Goal: Task Accomplishment & Management: Use online tool/utility

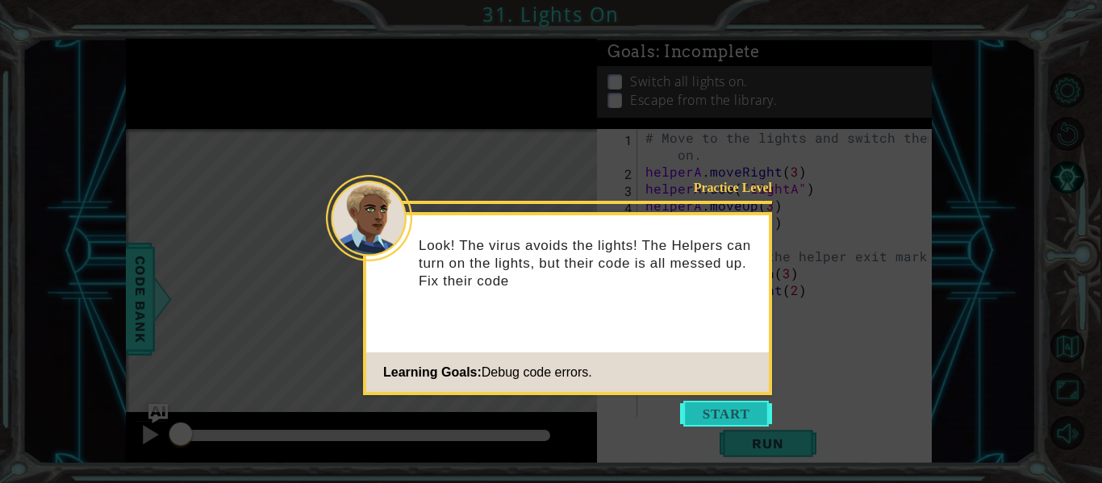
click at [720, 408] on button "Start" at bounding box center [726, 414] width 92 height 26
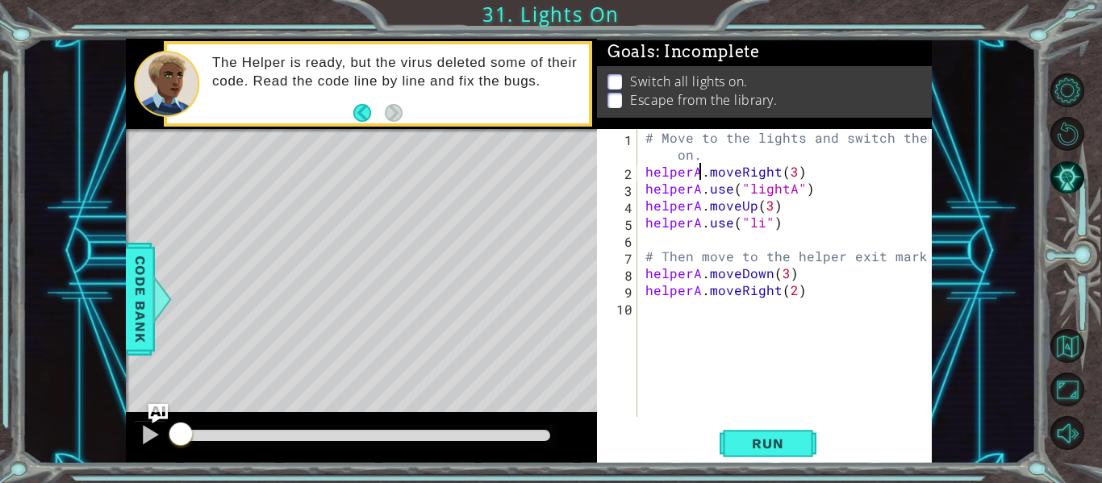
click at [701, 174] on div "# Move to the lights and switch them on. helperA . moveRight ( 3 ) helperA . us…" at bounding box center [789, 298] width 294 height 339
type textarea "helper.moveRight(3)"
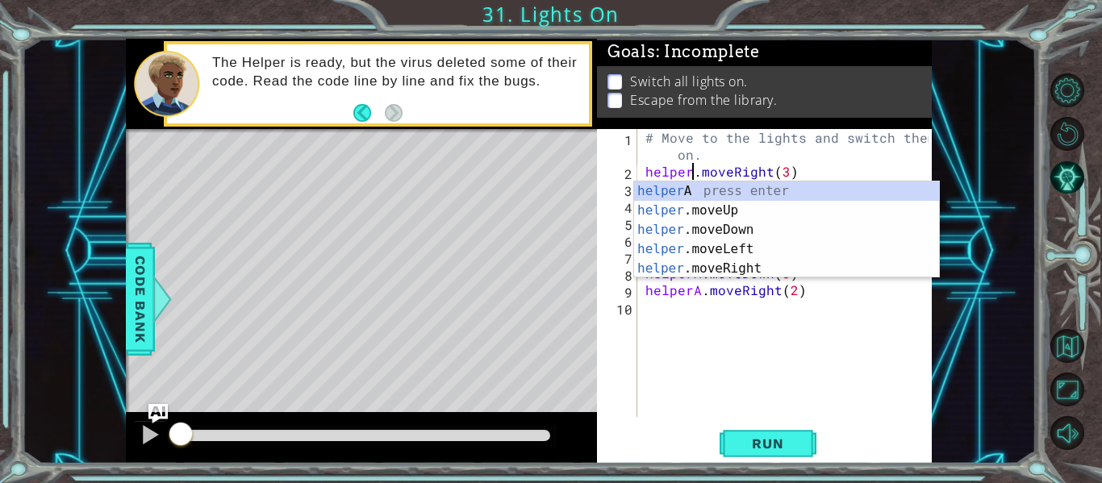
click at [771, 364] on div "# Move to the lights and switch them on. helper . moveRight ( 3 ) helperA . use…" at bounding box center [789, 298] width 294 height 339
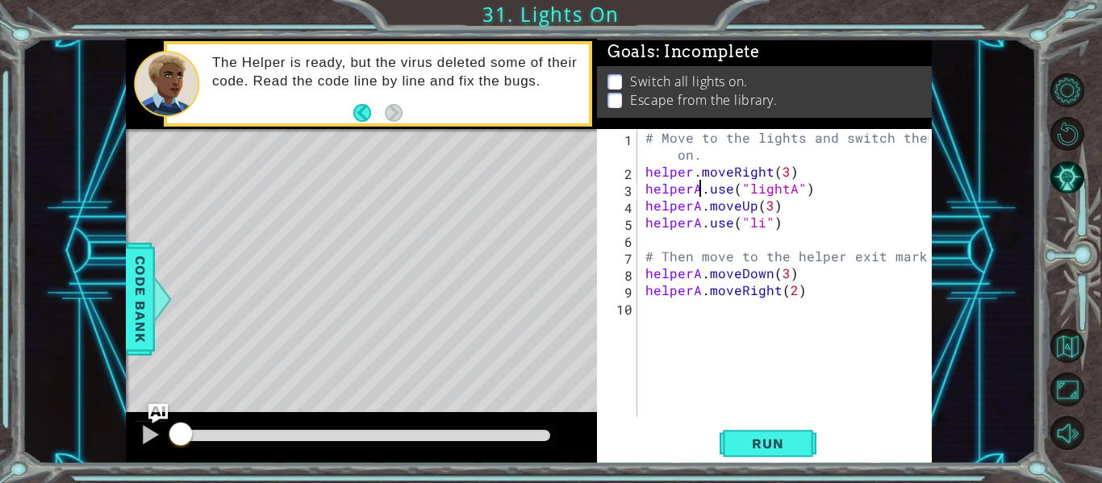
click at [699, 193] on div "# Move to the lights and switch them on. helper . moveRight ( 3 ) helperA . use…" at bounding box center [789, 298] width 294 height 339
type textarea "helper.use("lightA")"
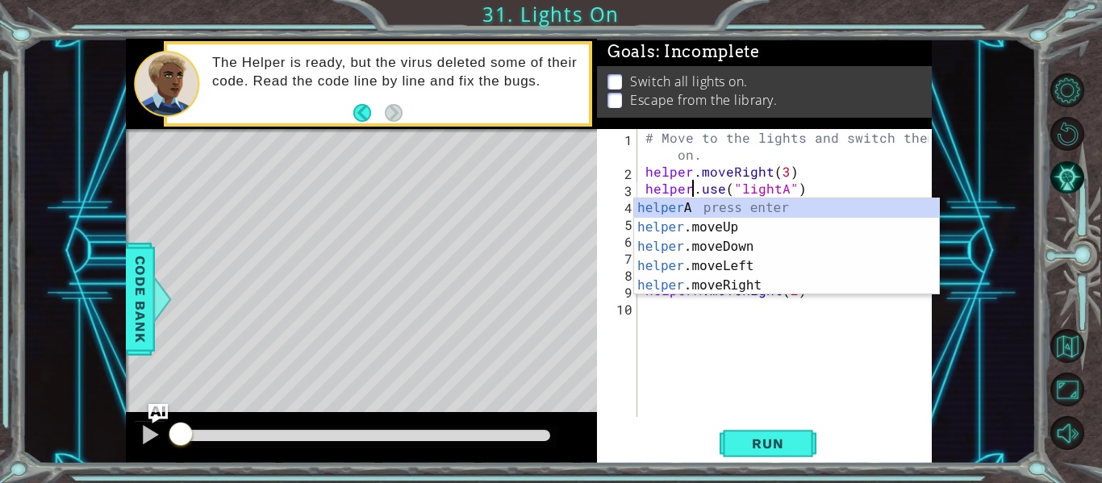
click at [819, 330] on div "# Move to the lights and switch them on. helper . moveRight ( 3 ) helper . use …" at bounding box center [789, 298] width 294 height 339
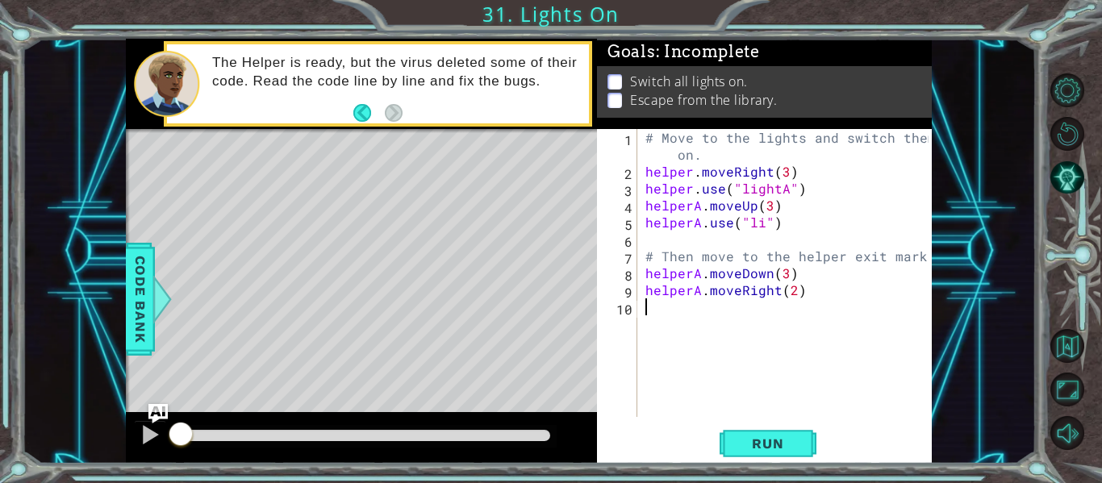
click at [787, 191] on div "# Move to the lights and switch them on. helper . moveRight ( 3 ) helper . use …" at bounding box center [789, 298] width 294 height 339
type textarea "helper.use("light")"
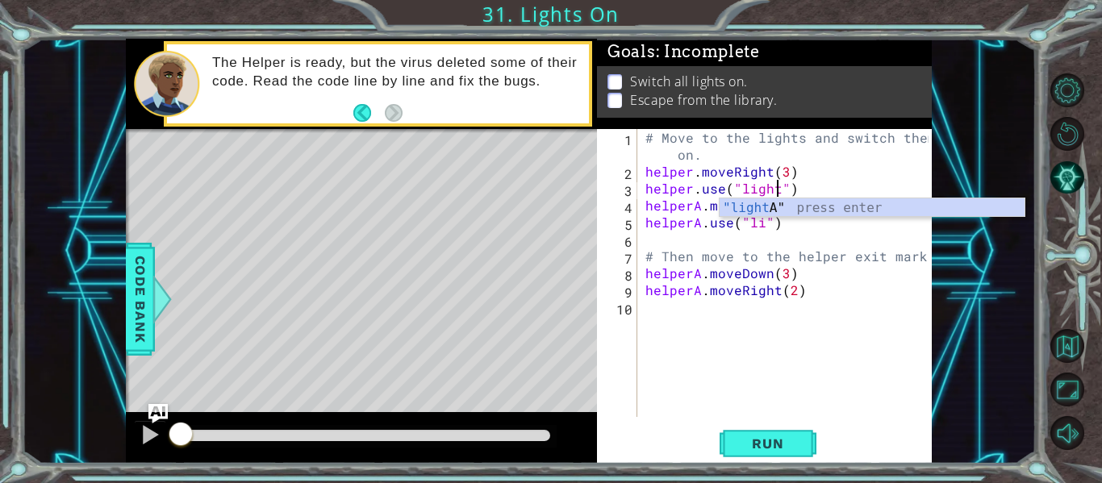
click at [729, 328] on div "# Move to the lights and switch them on. helper . moveRight ( 3 ) helper . use …" at bounding box center [789, 298] width 294 height 339
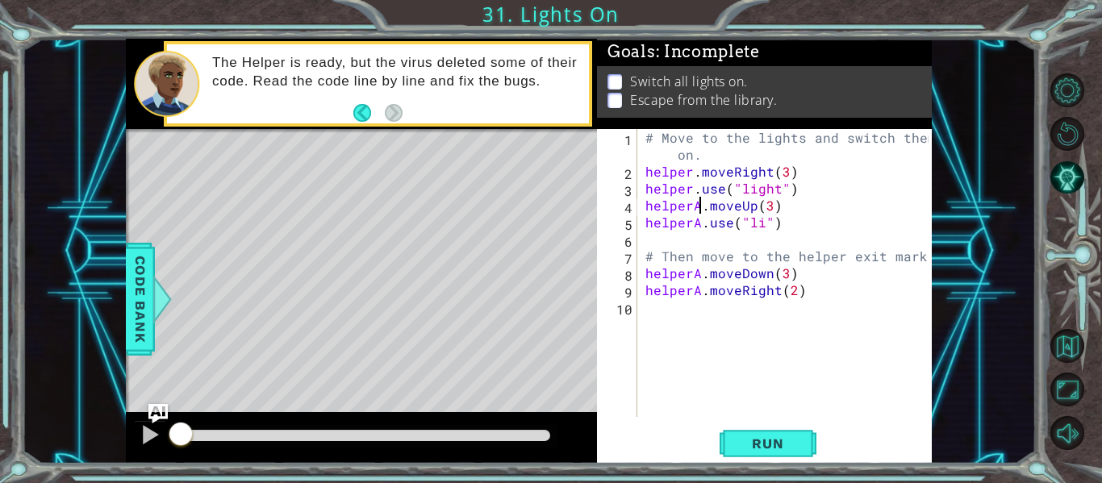
click at [702, 210] on div "# Move to the lights and switch them on. helper . moveRight ( 3 ) helper . use …" at bounding box center [789, 298] width 294 height 339
type textarea "helper.moveUp(3)"
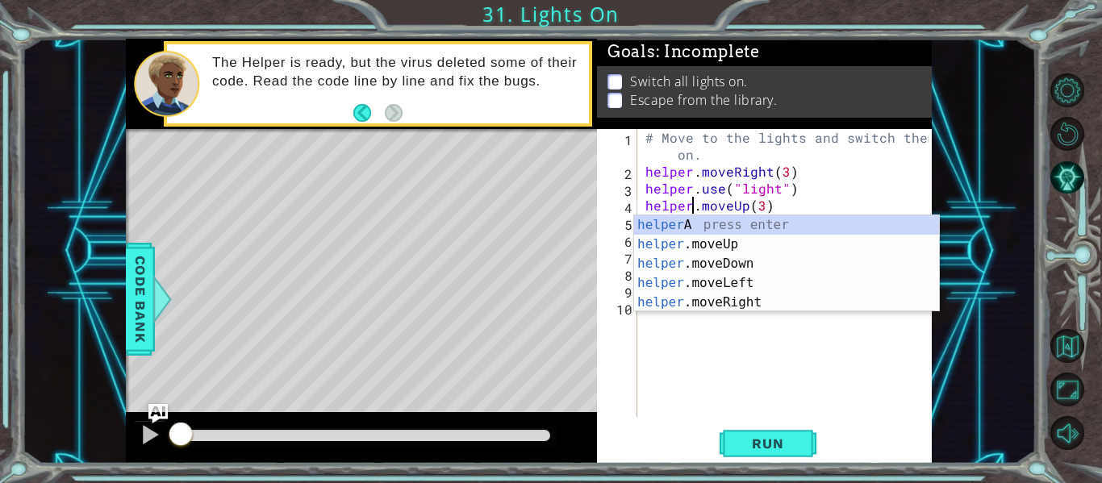
click at [749, 401] on div "# Move to the lights and switch them on. helper . moveRight ( 3 ) helper . use …" at bounding box center [789, 298] width 294 height 339
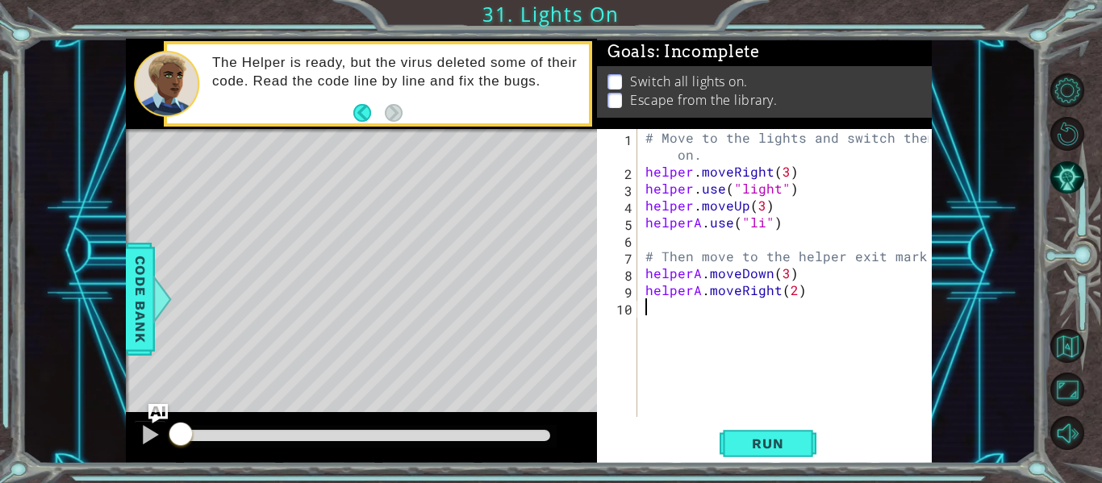
click at [699, 223] on div "# Move to the lights and switch them on. helper . moveRight ( 3 ) helper . use …" at bounding box center [789, 298] width 294 height 339
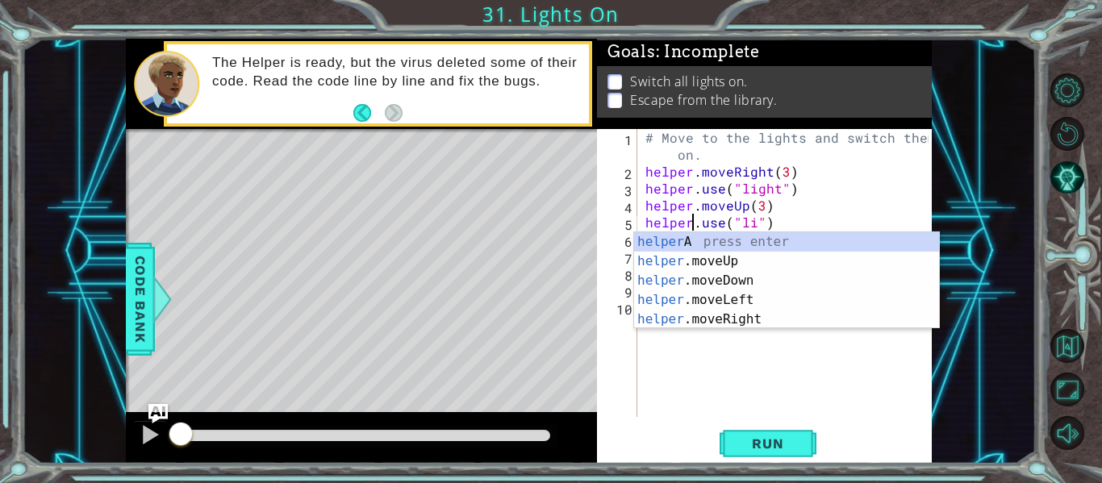
click at [753, 223] on div "# Move to the lights and switch them on. helper . moveRight ( 3 ) helper . use …" at bounding box center [789, 298] width 294 height 339
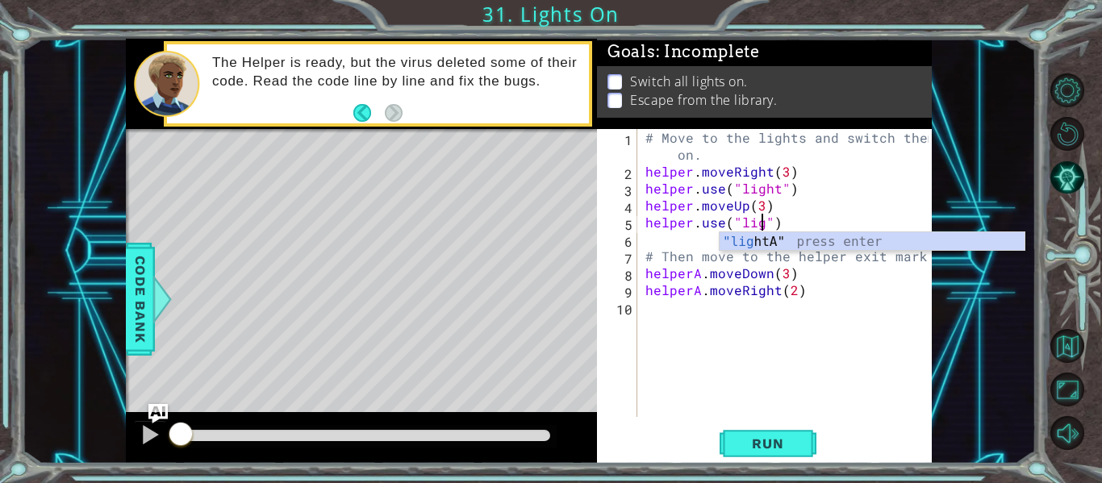
scroll to position [0, 8]
type textarea "helper.use("light")"
click at [808, 370] on div "# Move to the lights and switch them on. helper . moveRight ( 3 ) helper . use …" at bounding box center [789, 298] width 294 height 339
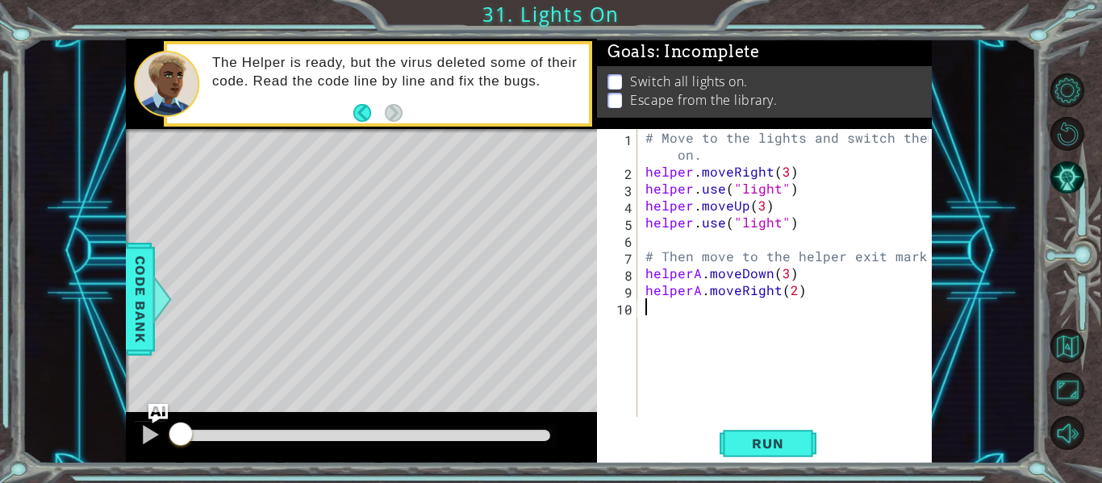
scroll to position [0, 0]
click at [698, 278] on div "# Move to the lights and switch them on. helper . moveRight ( 3 ) helper . use …" at bounding box center [789, 298] width 294 height 339
type textarea "helper.moveDown(3)"
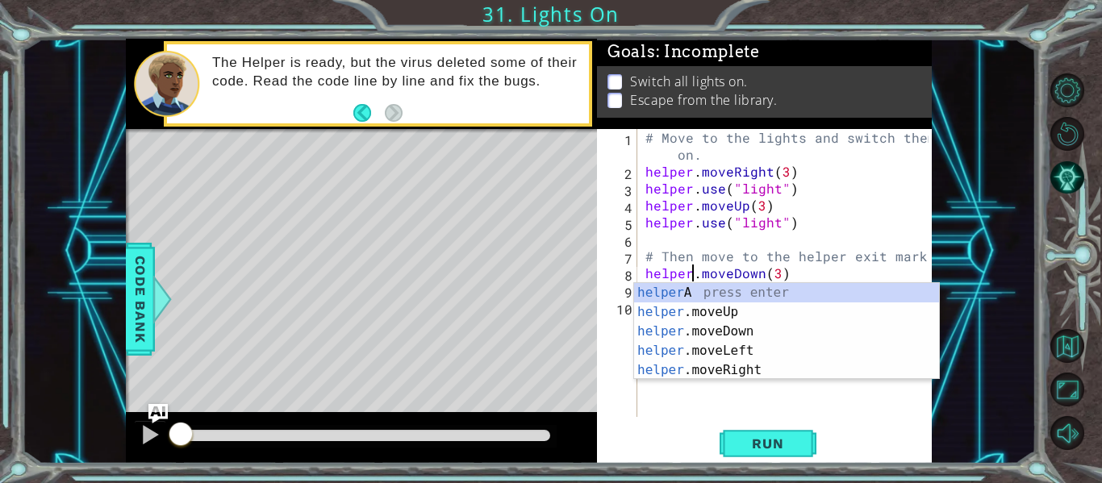
click at [742, 403] on div "# Move to the lights and switch them on. helper . moveRight ( 3 ) helper . use …" at bounding box center [789, 298] width 294 height 339
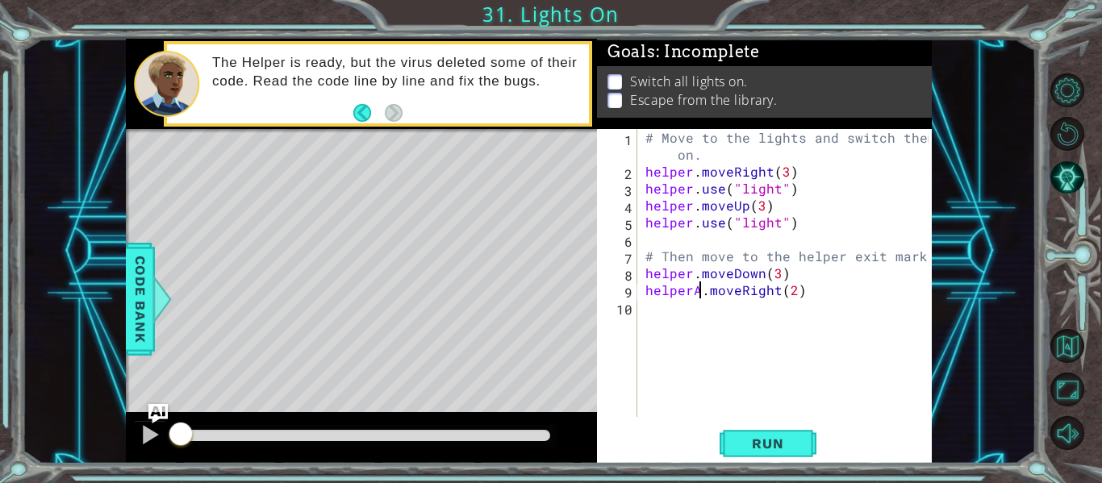
click at [698, 294] on div "# Move to the lights and switch them on. helper . moveRight ( 3 ) helper . use …" at bounding box center [789, 298] width 294 height 339
type textarea "helper.moveRight(2)"
click at [743, 342] on div "# Move to the lights and switch them on. helper . moveRight ( 3 ) helper . use …" at bounding box center [789, 298] width 294 height 339
click at [777, 441] on span "Run" at bounding box center [768, 444] width 64 height 16
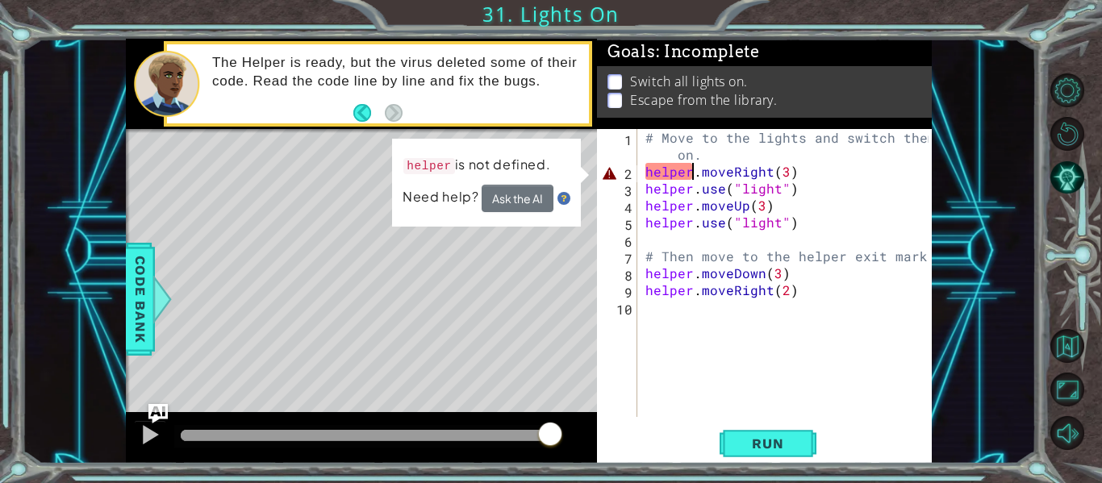
click at [690, 175] on div "# Move to the lights and switch them on. helper . moveRight ( 3 ) helper . use …" at bounding box center [789, 298] width 294 height 339
click at [779, 192] on div "# Move to the lights and switch them on. helper . moveRight ( 3 ) helper . use …" at bounding box center [789, 298] width 294 height 339
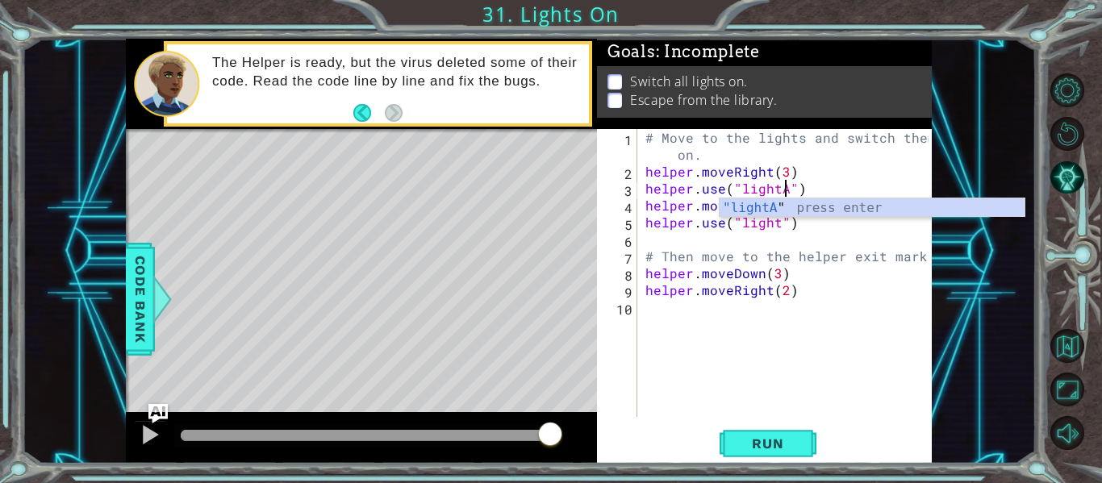
click at [691, 173] on div "# Move to the lights and switch them on. helper . moveRight ( 3 ) helper . use …" at bounding box center [789, 298] width 294 height 339
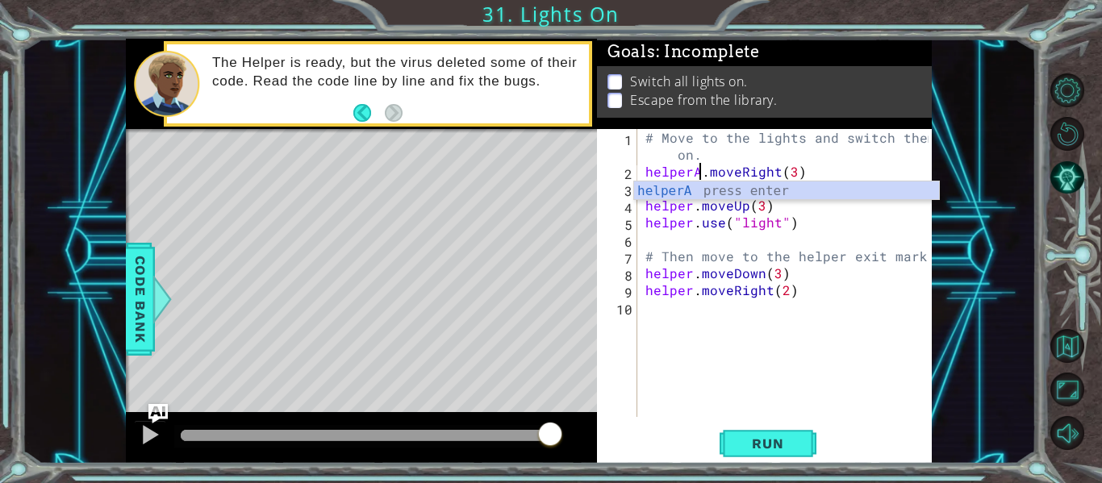
scroll to position [0, 4]
click at [690, 193] on div "helperA press enter" at bounding box center [786, 211] width 305 height 58
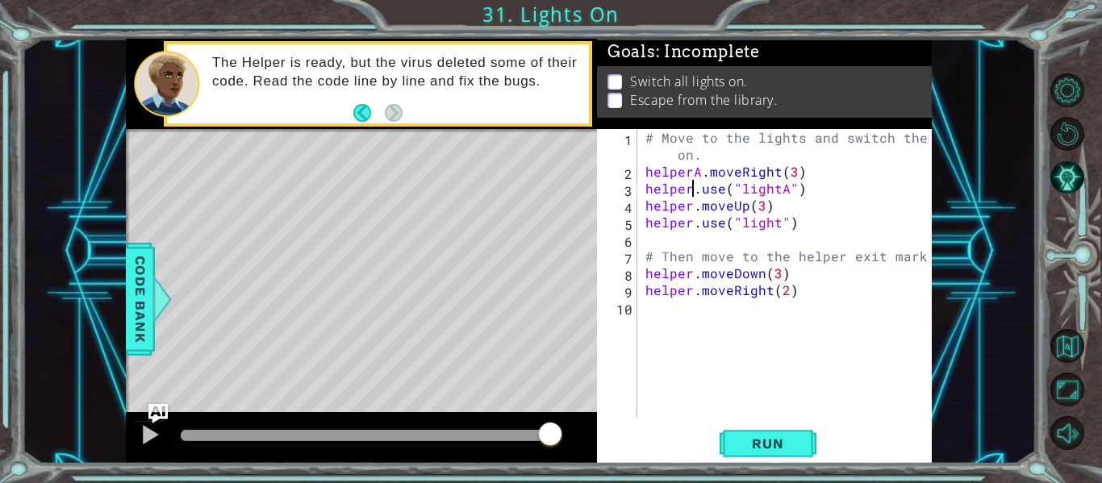
click at [690, 193] on div "# Move to the lights and switch them on. helperA . moveRight ( 3 ) helper . use…" at bounding box center [789, 298] width 294 height 339
type textarea "helperA.use("lightA")"
click at [698, 235] on div "# Move to the lights and switch them on. helperA . moveRight ( 3 ) helperA . us…" at bounding box center [789, 298] width 294 height 339
click at [691, 209] on div "# Move to the lights and switch them on. helperA . moveRight ( 3 ) helperA . us…" at bounding box center [789, 298] width 294 height 339
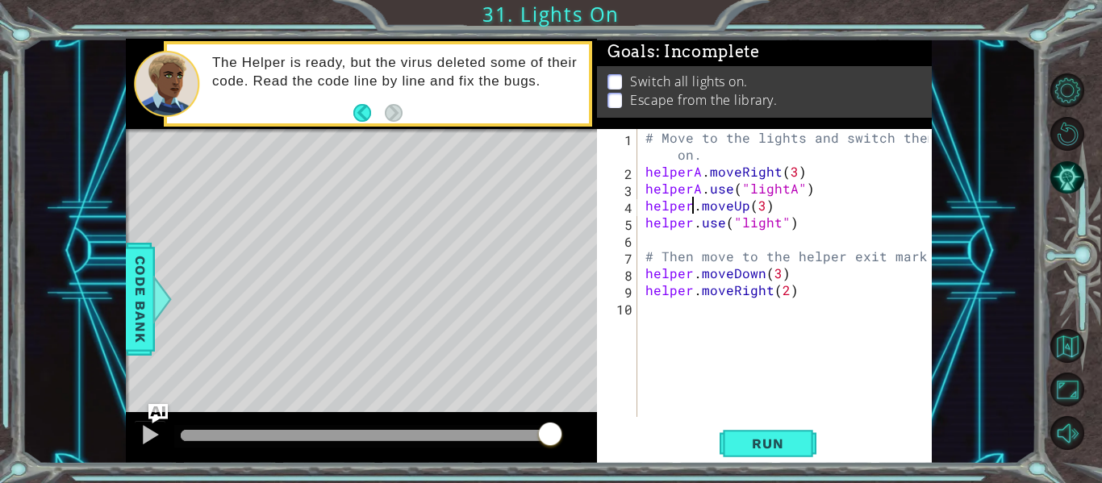
type textarea "helperA.moveUp(3)"
click at [709, 244] on div "# Move to the lights and switch them on. helperA . moveRight ( 3 ) helperA . us…" at bounding box center [789, 298] width 294 height 339
click at [691, 226] on div "# Move to the lights and switch them on. helperA . moveRight ( 3 ) helperA . us…" at bounding box center [789, 298] width 294 height 339
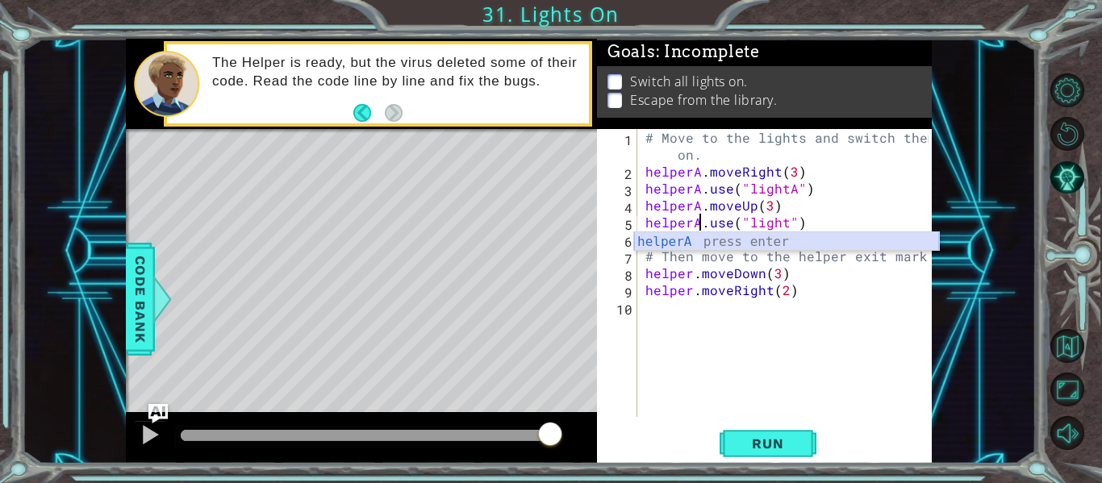
scroll to position [0, 4]
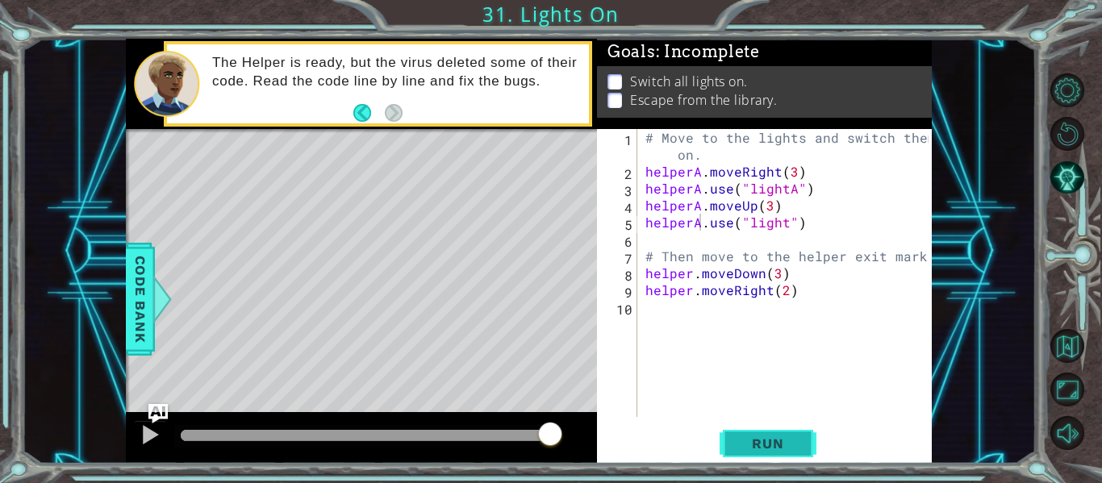
click at [790, 445] on span "Run" at bounding box center [768, 444] width 64 height 16
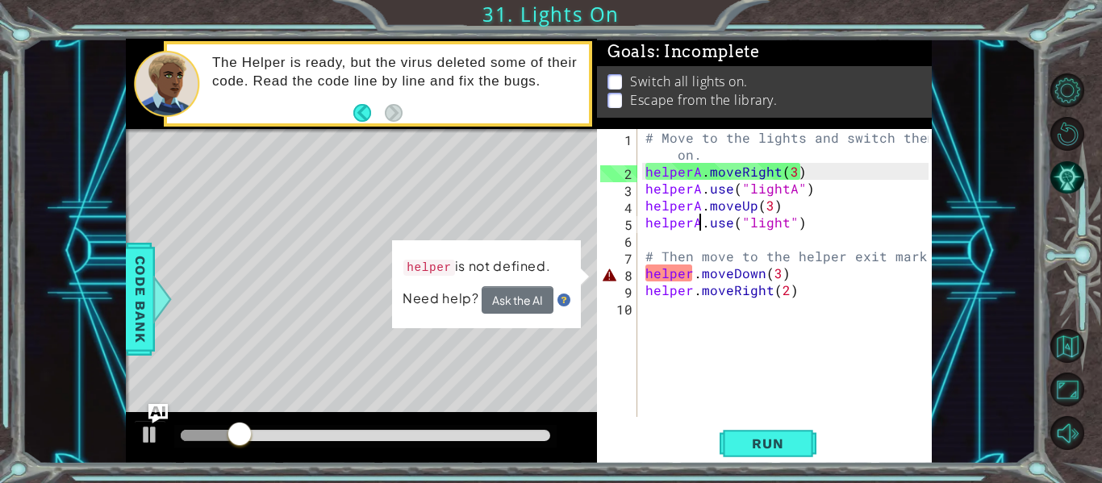
click at [692, 278] on div "# Move to the lights and switch them on. helperA . moveRight ( 3 ) helperA . us…" at bounding box center [789, 298] width 294 height 339
type textarea "helperA.moveDown(3)"
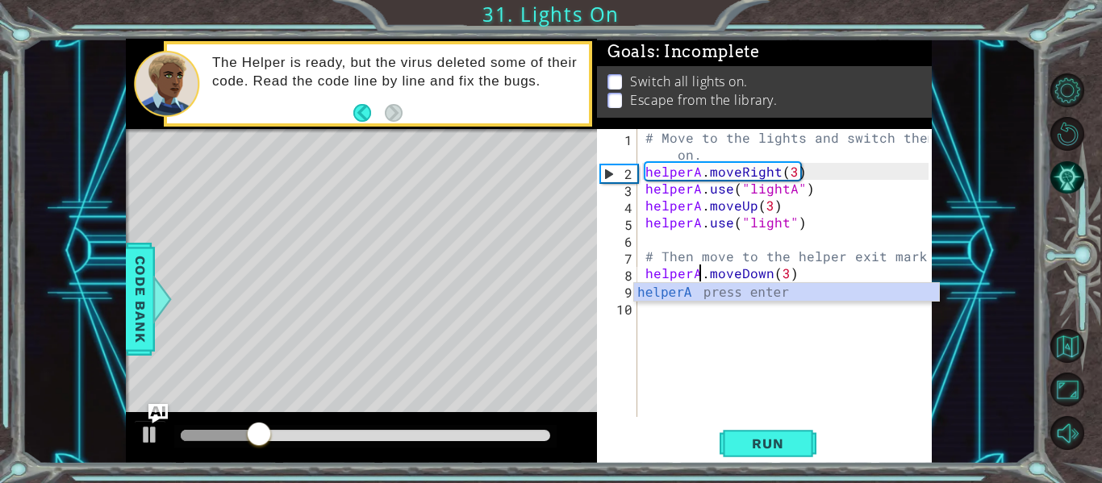
click at [727, 350] on div "# Move to the lights and switch them on. helperA . moveRight ( 3 ) helperA . us…" at bounding box center [789, 298] width 294 height 339
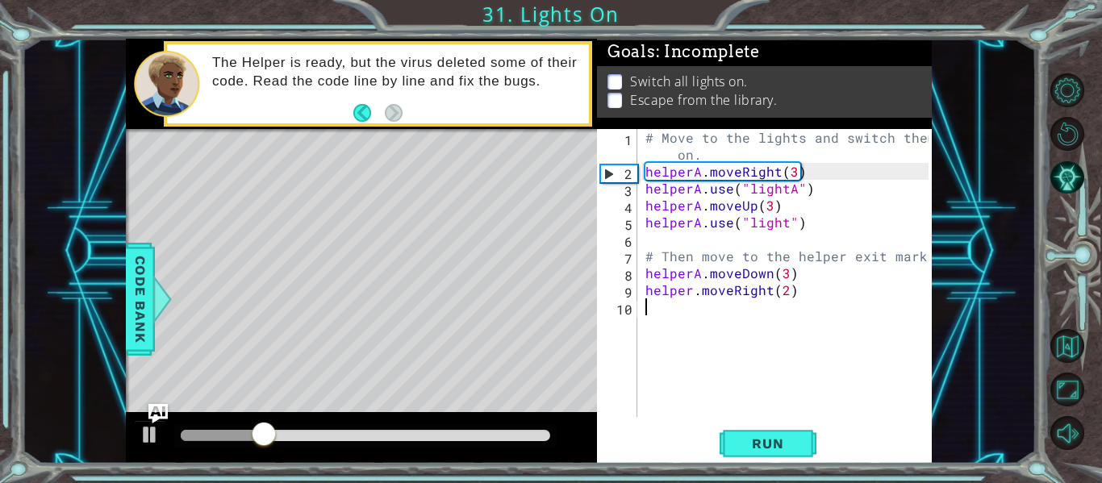
scroll to position [0, 0]
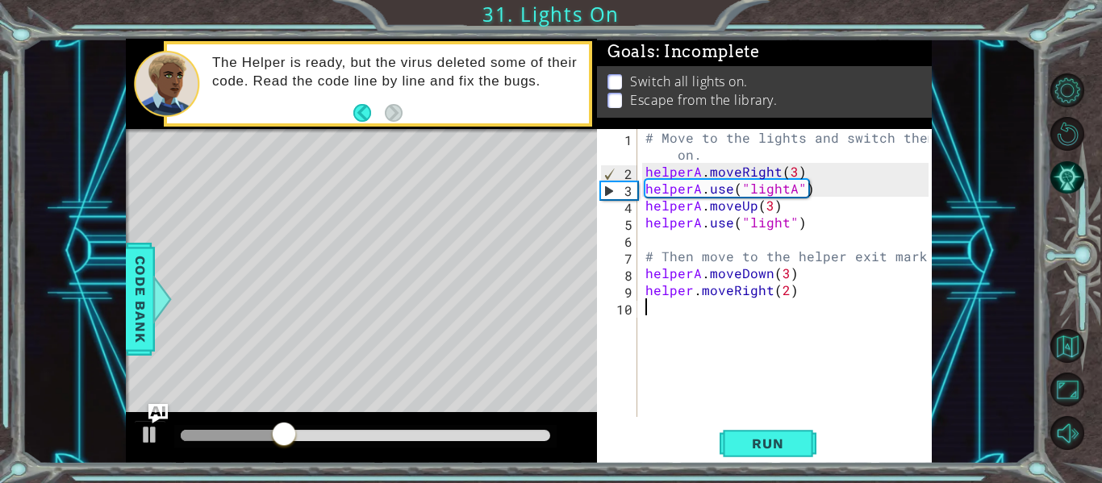
click at [692, 293] on div "# Move to the lights and switch them on. helperA . moveRight ( 3 ) helperA . us…" at bounding box center [789, 298] width 294 height 339
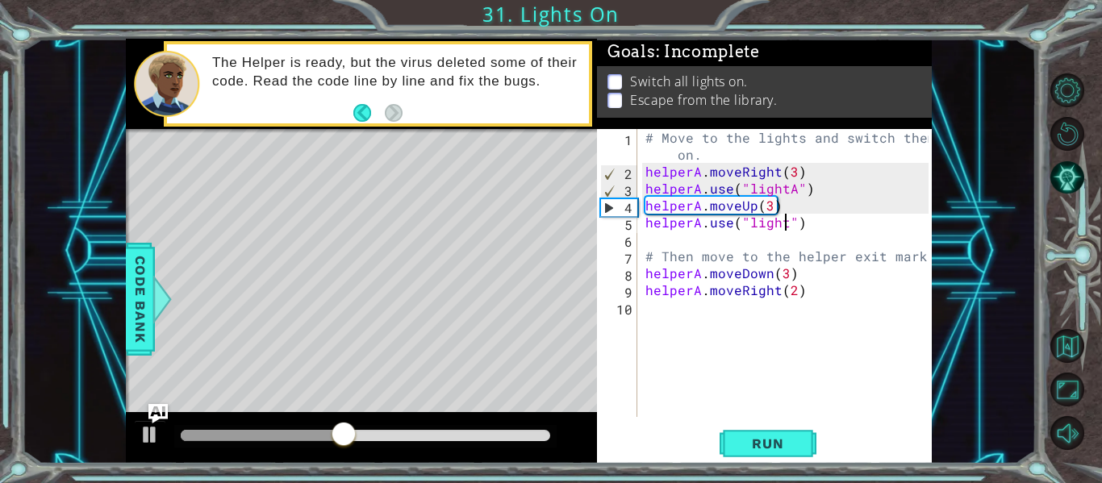
click at [787, 223] on div "# Move to the lights and switch them on. helperA . moveRight ( 3 ) helperA . us…" at bounding box center [789, 298] width 294 height 339
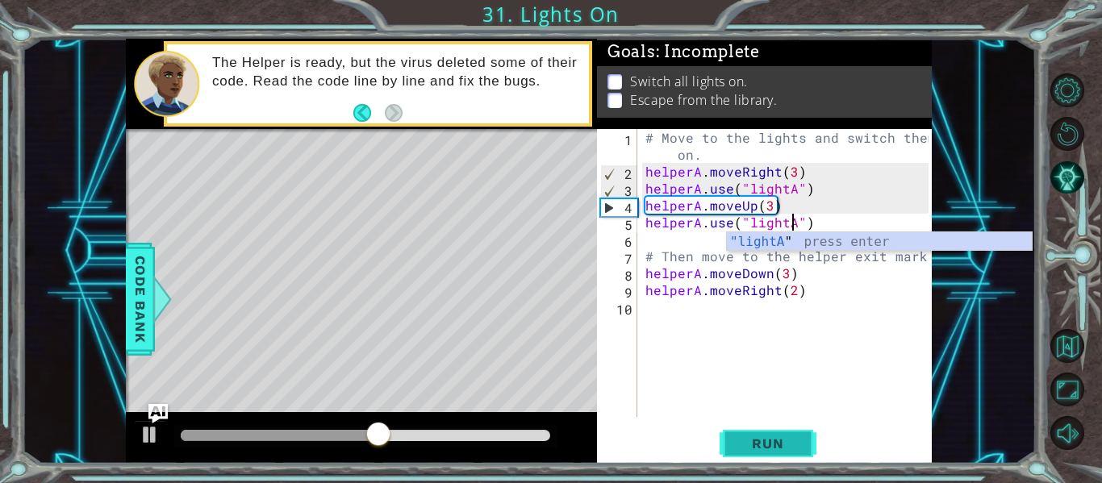
click at [779, 431] on button "Run" at bounding box center [768, 444] width 97 height 33
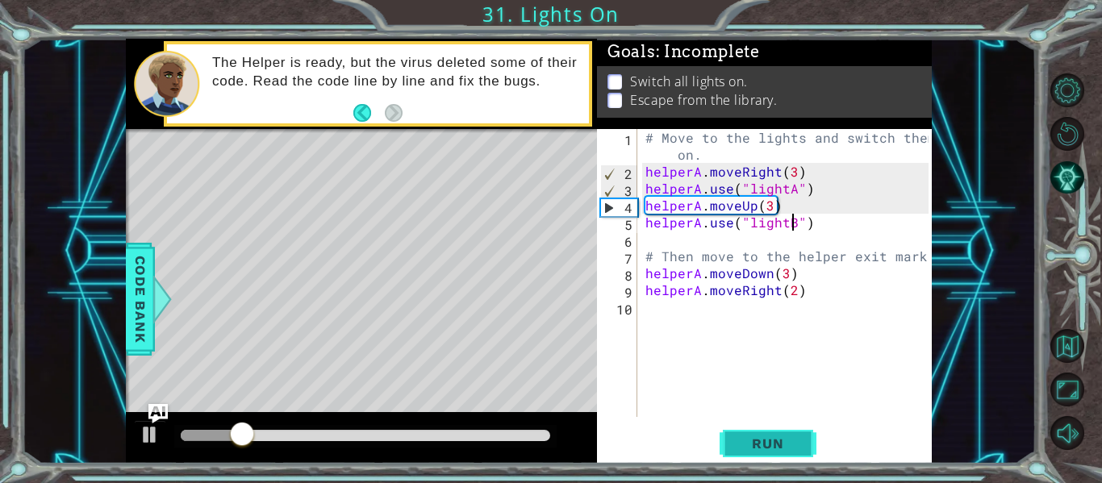
type textarea "helperA.use("lightB")"
click at [740, 440] on span "Run" at bounding box center [768, 444] width 64 height 16
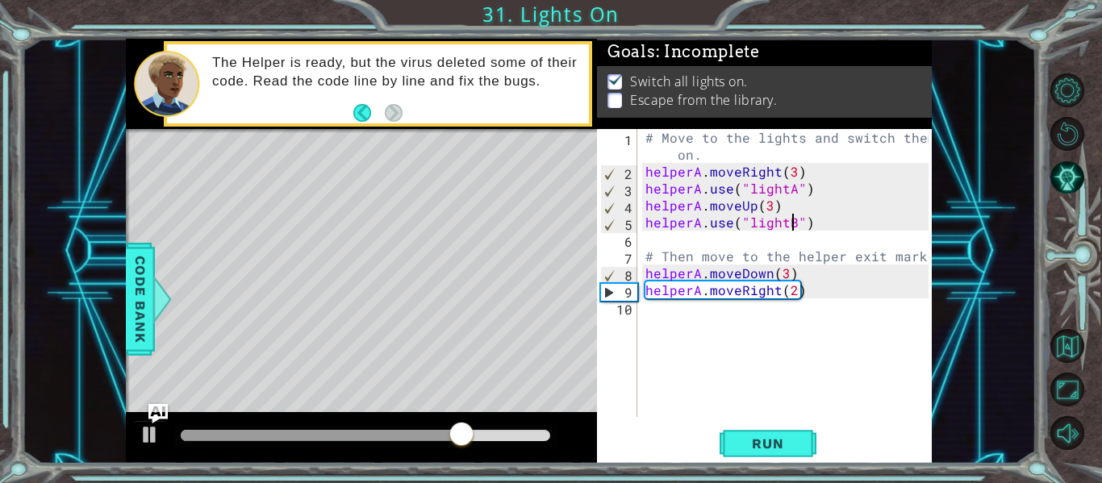
click at [645, 313] on div "# Move to the lights and switch them on. helperA . moveRight ( 3 ) helperA . us…" at bounding box center [789, 298] width 294 height 339
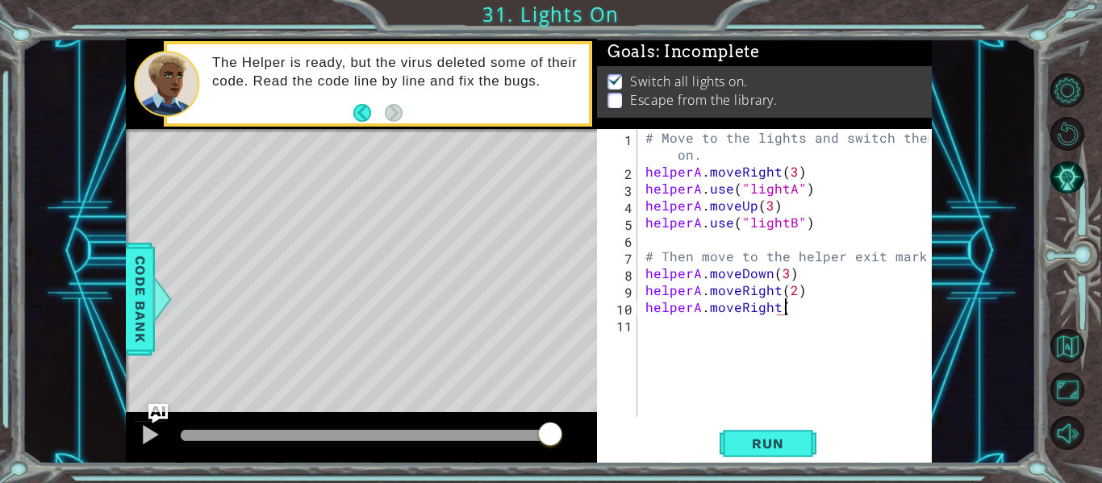
scroll to position [0, 8]
click at [785, 307] on div "# Move to the lights and switch them on. helperA . moveRight ( 3 ) helperA . us…" at bounding box center [789, 298] width 294 height 339
type textarea "helperA.moveRight(2)"
click at [741, 441] on span "Run" at bounding box center [768, 444] width 64 height 16
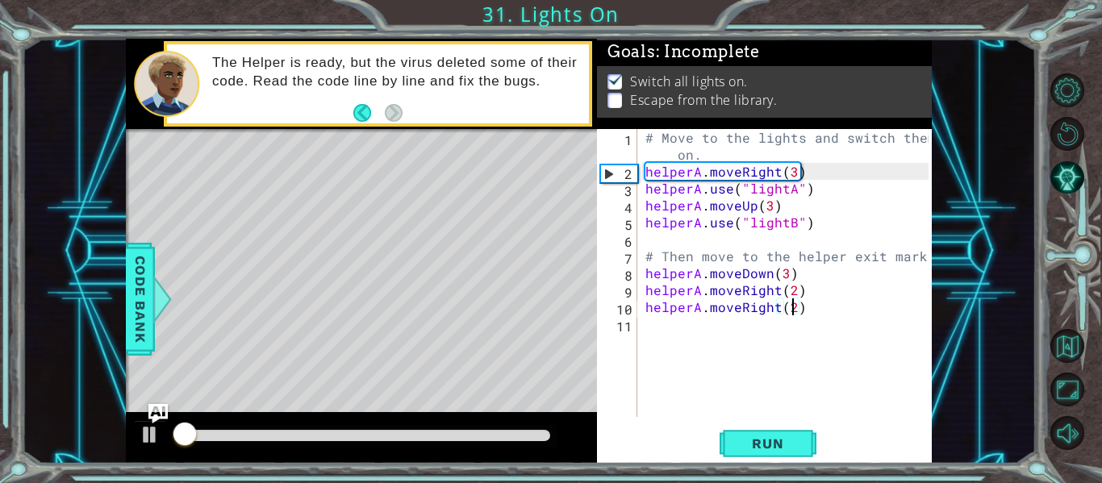
click at [655, 337] on div "# Move to the lights and switch them on. helperA . moveRight ( 3 ) helperA . us…" at bounding box center [789, 298] width 294 height 339
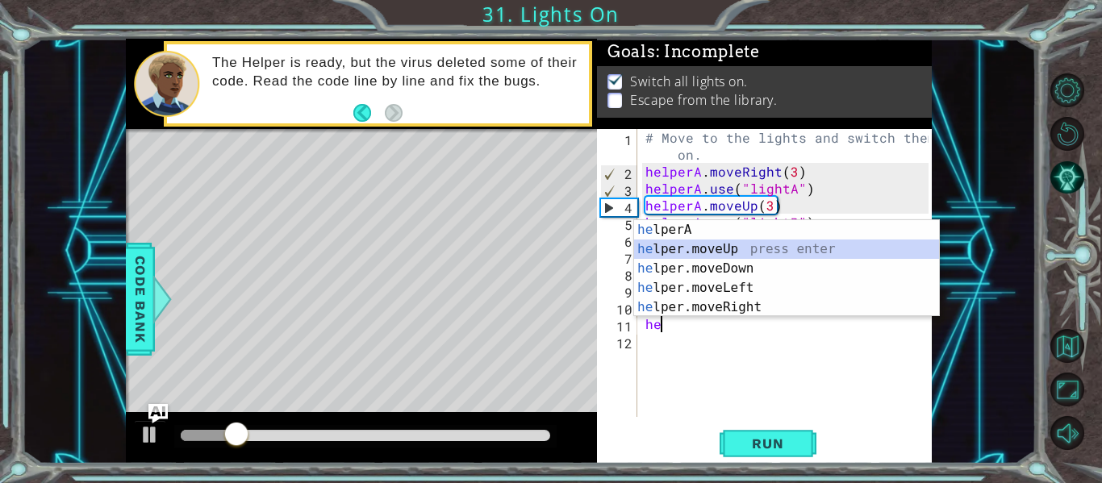
click at [695, 256] on div "he lperA press enter he lper.moveUp press enter he lper.moveDown press enter he…" at bounding box center [786, 288] width 305 height 136
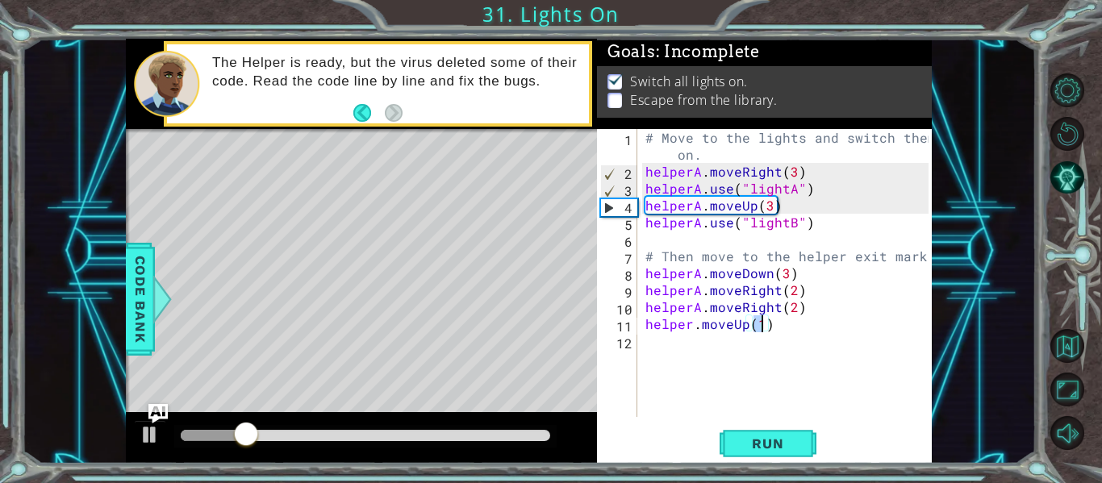
click at [691, 328] on div "# Move to the lights and switch them on. helperA . moveRight ( 3 ) helperA . us…" at bounding box center [789, 298] width 294 height 339
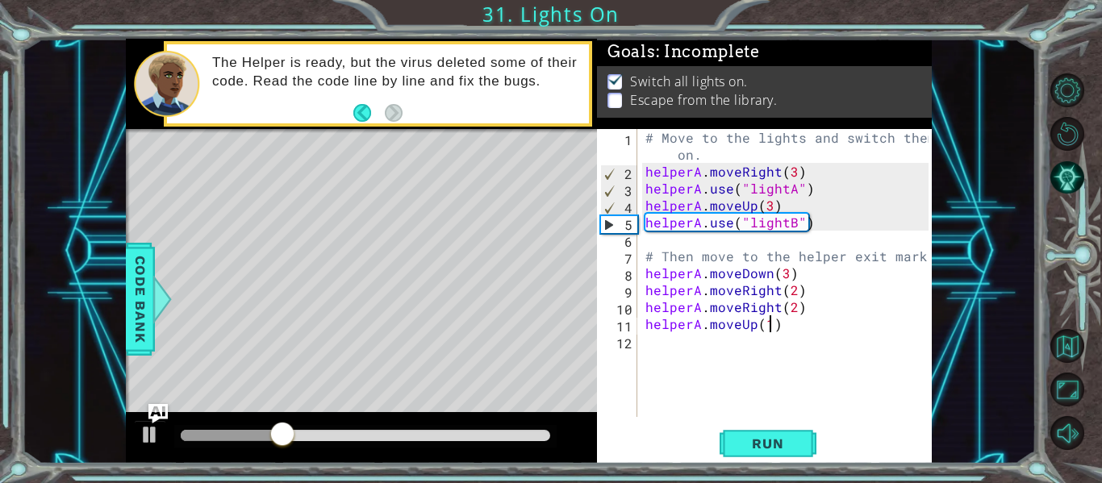
click at [766, 328] on div "# Move to the lights and switch them on. helperA . moveRight ( 3 ) helperA . us…" at bounding box center [789, 298] width 294 height 339
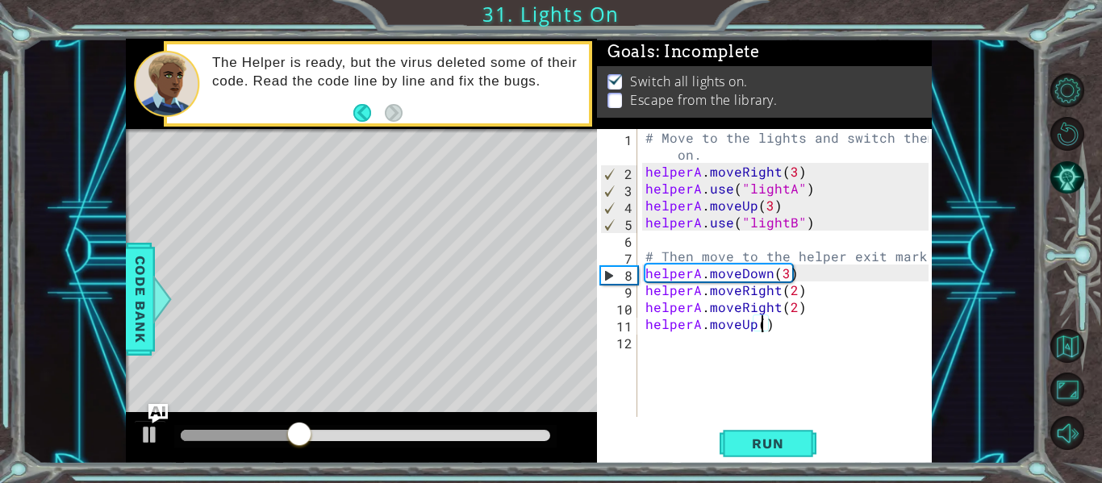
type textarea "helperA.moveUp(2)"
click at [669, 353] on div "# Move to the lights and switch them on. helperA . moveRight ( 3 ) helperA . us…" at bounding box center [789, 298] width 294 height 339
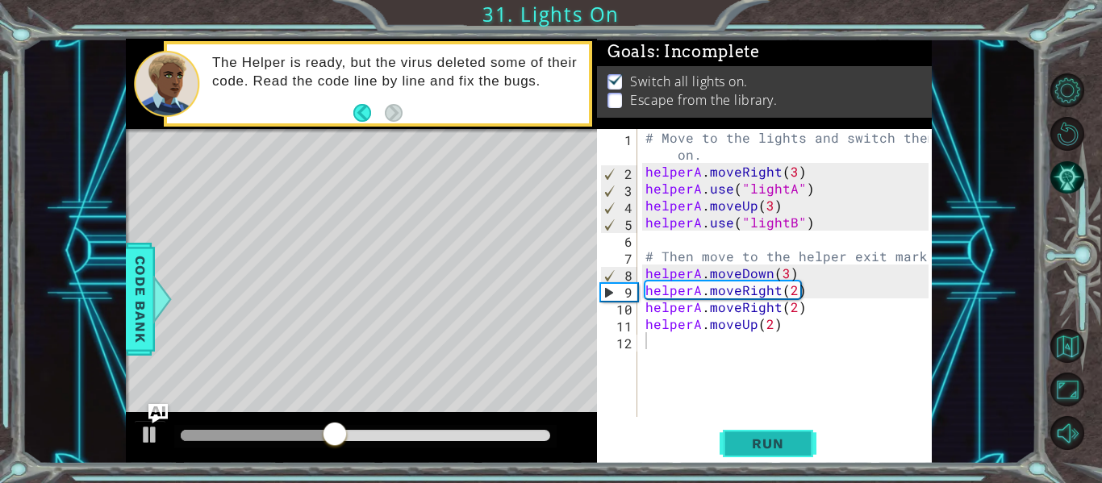
click at [750, 453] on button "Run" at bounding box center [768, 444] width 97 height 33
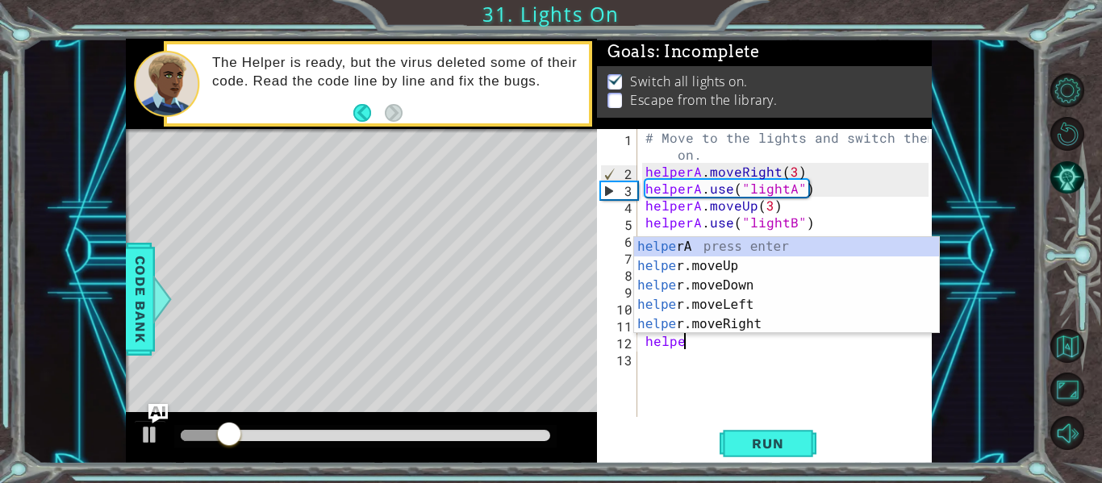
scroll to position [0, 2]
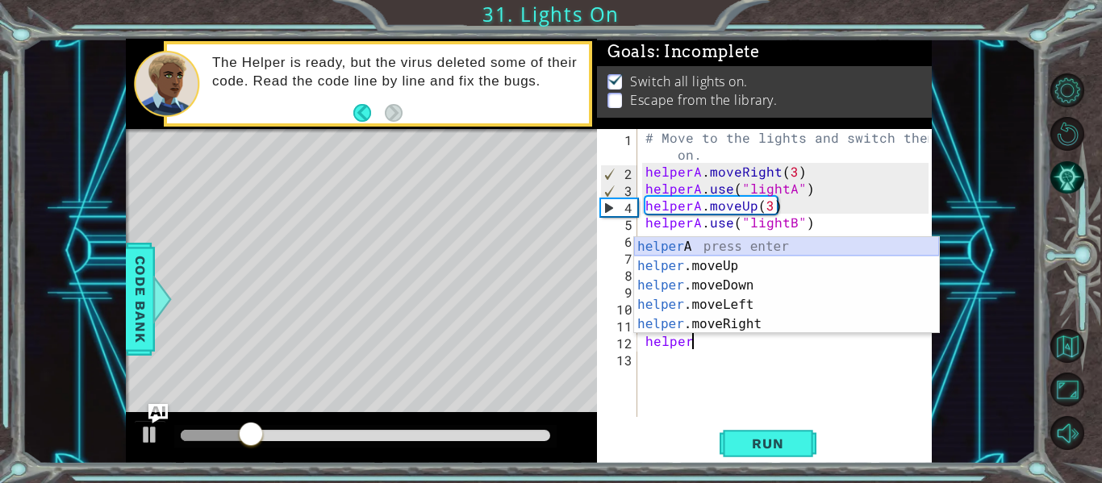
click at [679, 250] on div "helper A press enter helper .moveUp press enter helper .moveDown press enter he…" at bounding box center [786, 305] width 305 height 136
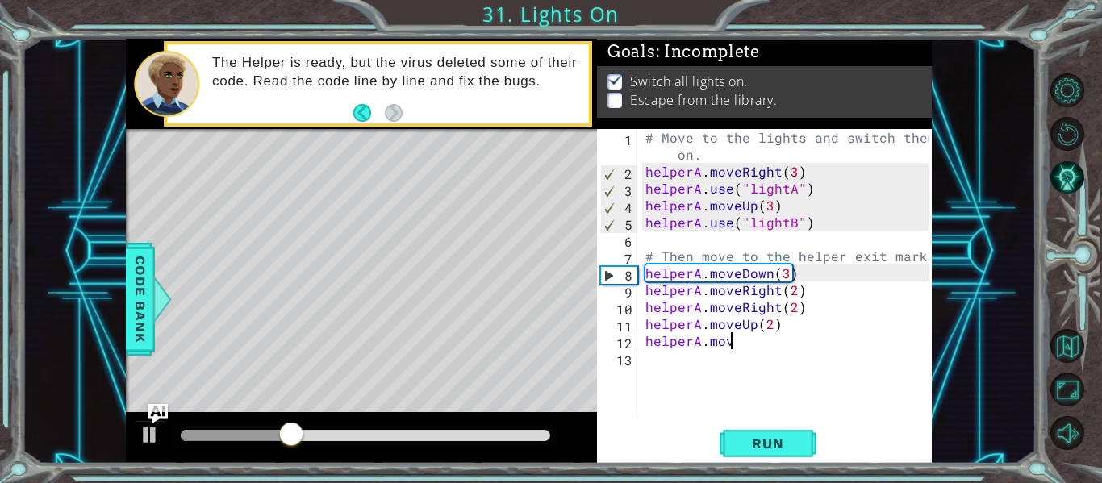
scroll to position [0, 5]
click at [744, 445] on span "Run" at bounding box center [768, 444] width 64 height 16
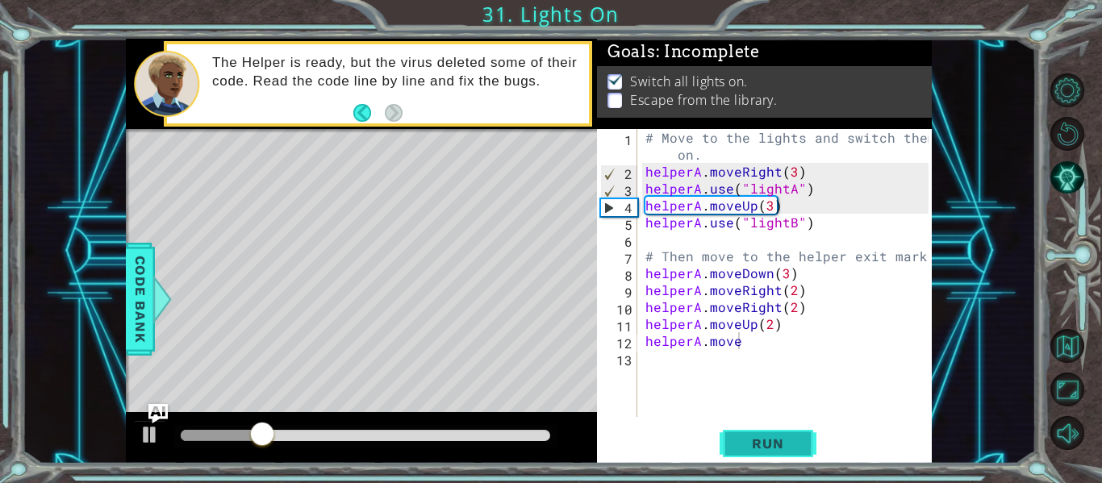
click at [741, 438] on span "Run" at bounding box center [768, 444] width 64 height 16
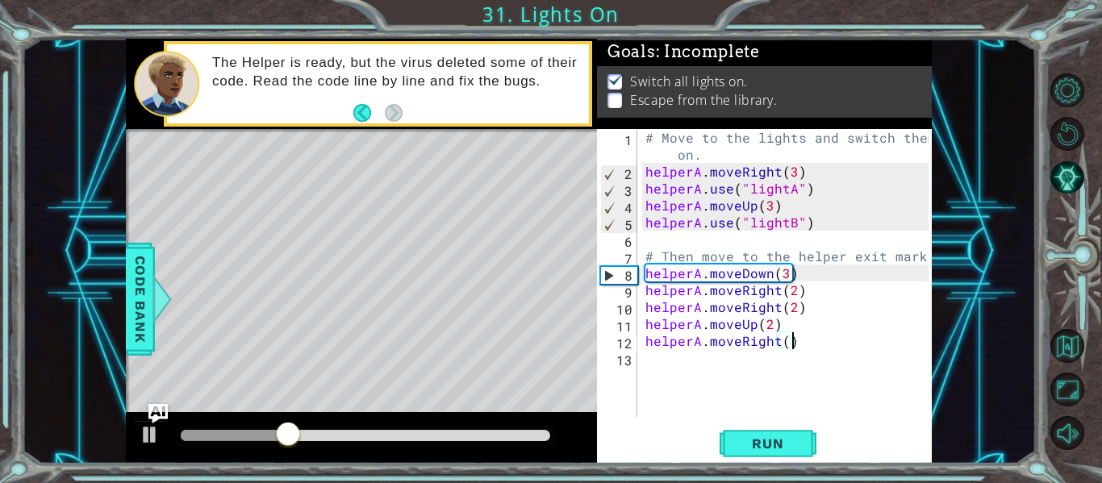
click at [783, 345] on div "# Move to the lights and switch them on. helperA . moveRight ( 3 ) helperA . us…" at bounding box center [789, 298] width 294 height 339
type textarea "helperA.moveRight(2)"
click at [772, 447] on span "Run" at bounding box center [768, 444] width 64 height 16
